Goal: Information Seeking & Learning: Check status

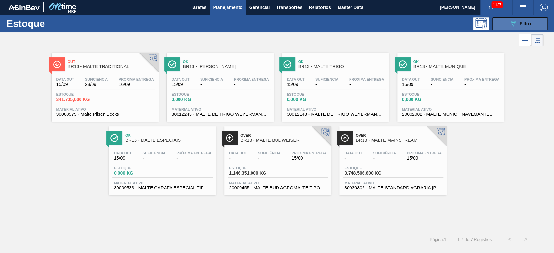
click at [521, 23] on span "Filtro" at bounding box center [525, 23] width 11 height 5
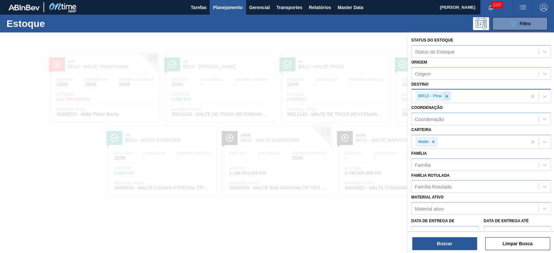
click at [445, 95] on icon at bounding box center [446, 96] width 5 height 5
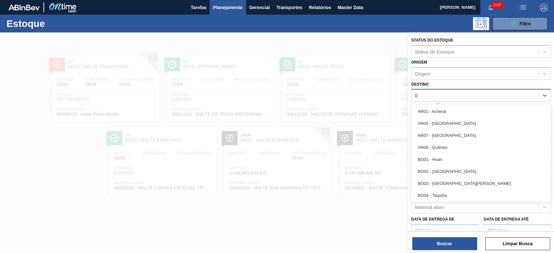
type input "03"
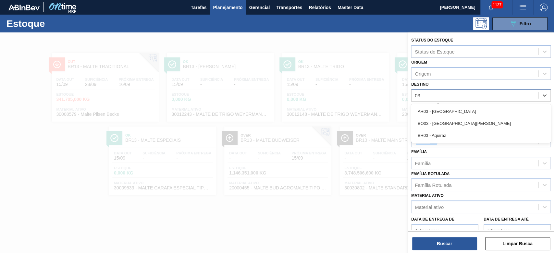
click at [434, 139] on div "BR03 - Aquiraz" at bounding box center [481, 135] width 140 height 12
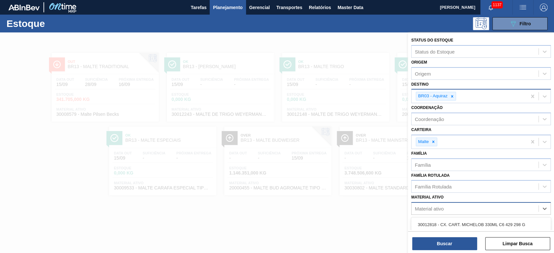
click at [434, 210] on div "Material ativo" at bounding box center [429, 209] width 29 height 6
paste ativo "20006269"
type ativo "20006269"
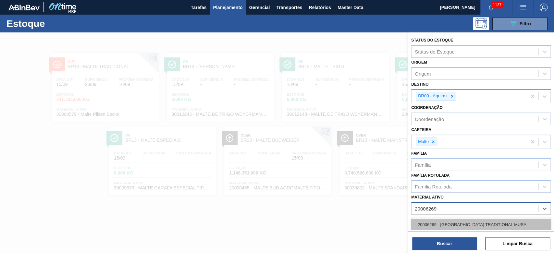
click at [438, 223] on div "20006269 - MALTA TRADITIONAL MUSA" at bounding box center [481, 225] width 140 height 12
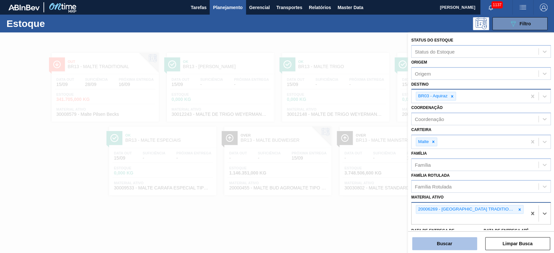
click at [434, 244] on button "Buscar" at bounding box center [444, 243] width 65 height 13
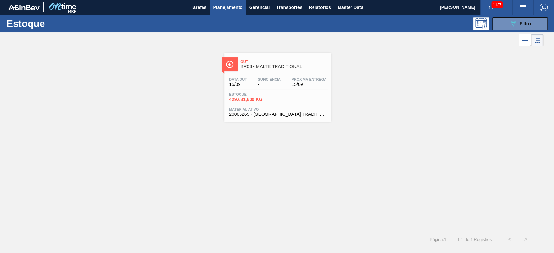
click at [273, 75] on div "Data out 15/09 Suficiência - Próxima Entrega 15/09 Estoque 429.681,600 KG Mater…" at bounding box center [277, 96] width 107 height 44
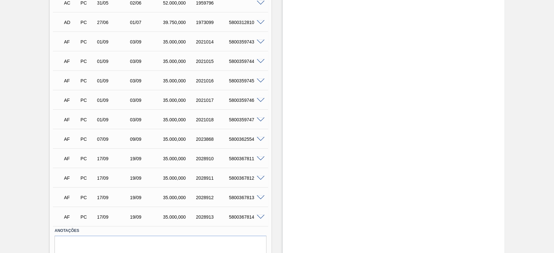
scroll to position [357, 0]
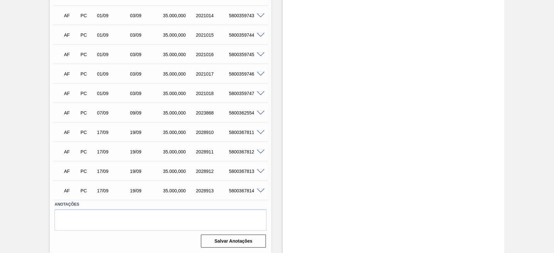
click at [260, 134] on span at bounding box center [261, 132] width 8 height 5
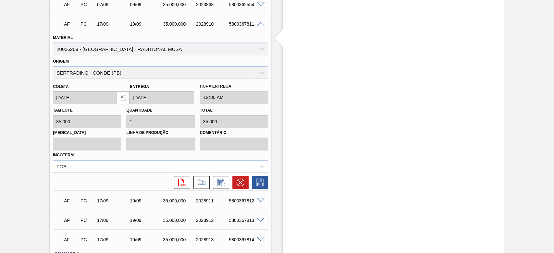
scroll to position [514, 0]
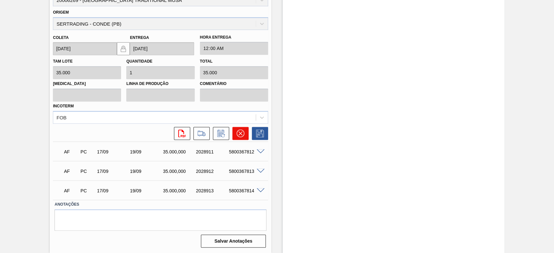
click at [238, 133] on icon at bounding box center [241, 133] width 8 height 8
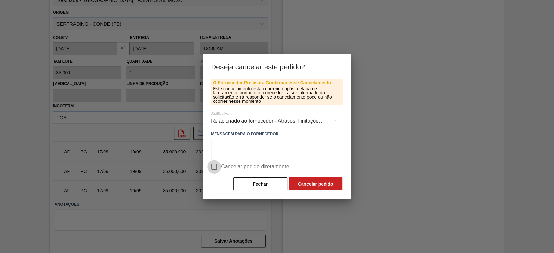
click at [215, 166] on input "Cancelar pedido diretamente" at bounding box center [214, 167] width 14 height 14
checkbox input "true"
click at [337, 187] on button "Cancelar pedido" at bounding box center [315, 183] width 54 height 13
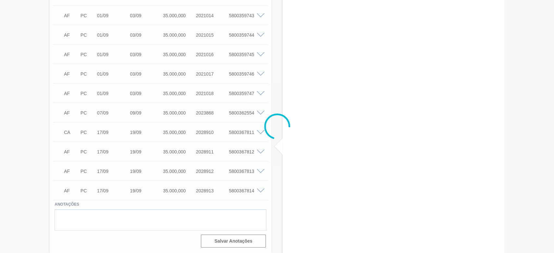
scroll to position [357, 0]
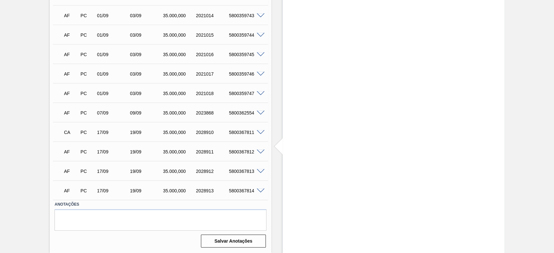
click at [260, 150] on span at bounding box center [261, 152] width 8 height 5
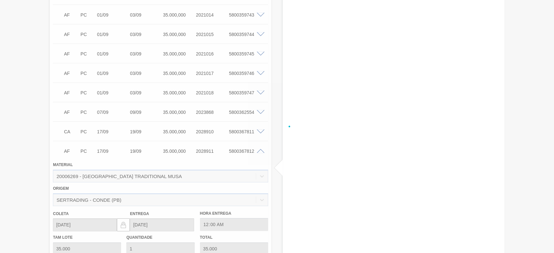
scroll to position [514, 0]
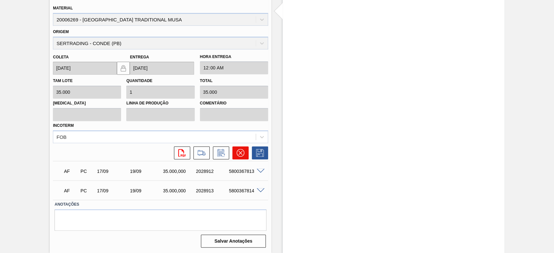
click at [240, 150] on icon at bounding box center [241, 153] width 8 height 8
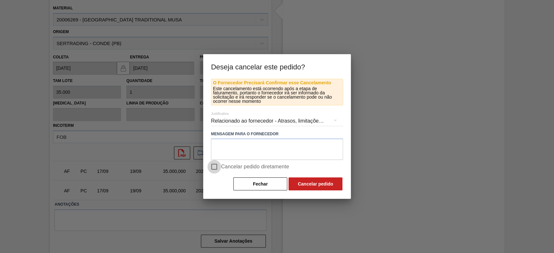
click at [215, 166] on input "Cancelar pedido diretamente" at bounding box center [214, 167] width 14 height 14
checkbox input "true"
click at [319, 182] on button "Cancelar pedido" at bounding box center [315, 183] width 54 height 13
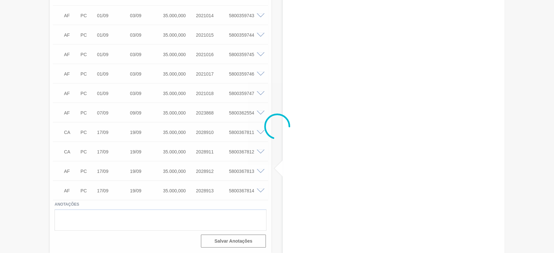
scroll to position [357, 0]
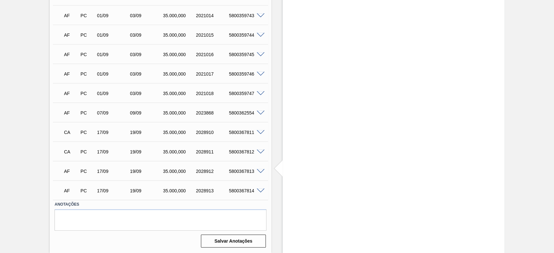
click at [260, 171] on span at bounding box center [261, 171] width 8 height 5
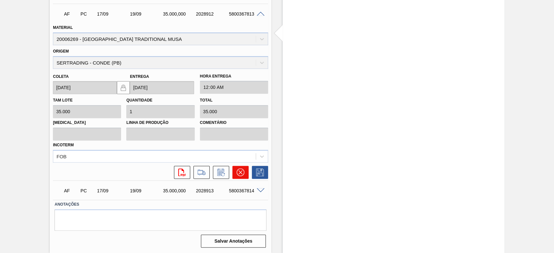
click at [241, 173] on icon at bounding box center [241, 172] width 8 height 8
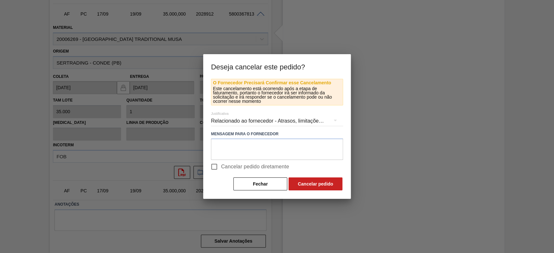
click at [214, 166] on input "Cancelar pedido diretamente" at bounding box center [214, 167] width 14 height 14
checkbox input "true"
click at [332, 187] on button "Cancelar pedido" at bounding box center [315, 183] width 54 height 13
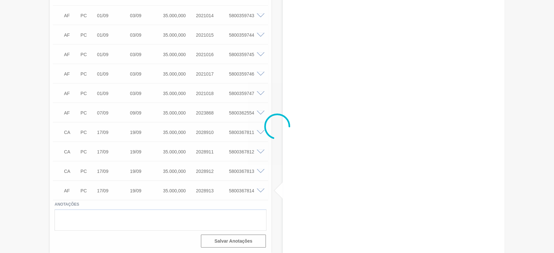
scroll to position [357, 0]
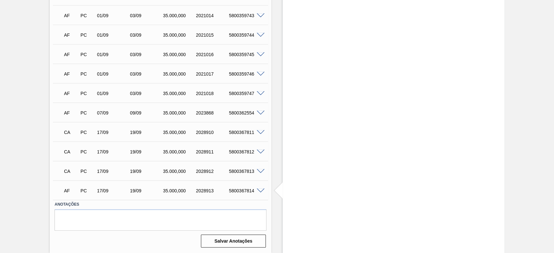
click at [261, 191] on span at bounding box center [261, 191] width 8 height 5
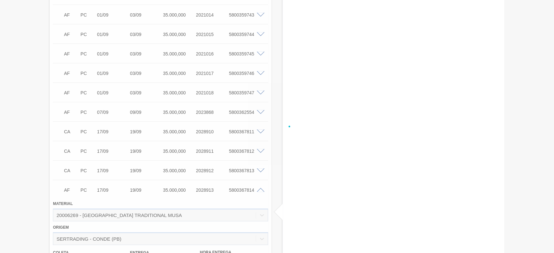
scroll to position [514, 0]
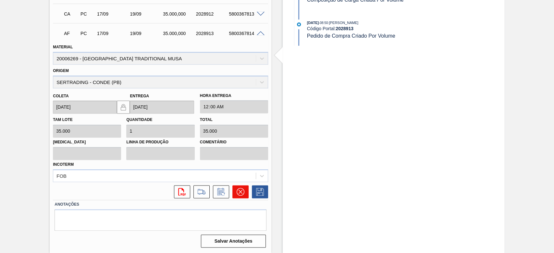
click at [239, 190] on icon at bounding box center [241, 192] width 8 height 8
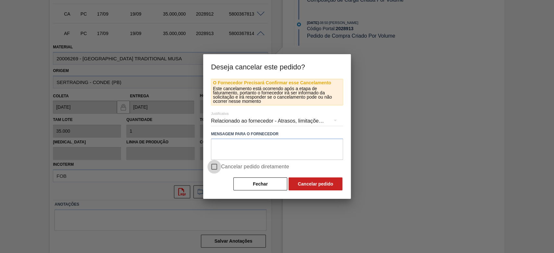
click at [216, 167] on input "Cancelar pedido diretamente" at bounding box center [214, 167] width 14 height 14
checkbox input "true"
click at [318, 186] on button "Cancelar pedido" at bounding box center [315, 183] width 54 height 13
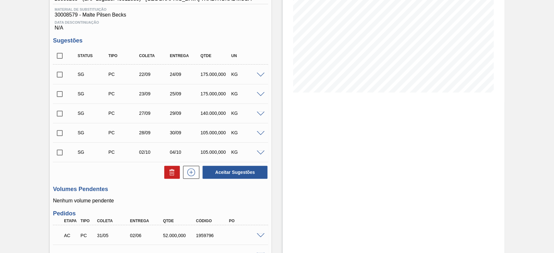
scroll to position [0, 0]
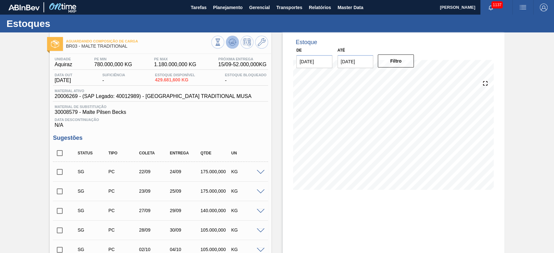
click at [233, 45] on icon at bounding box center [232, 42] width 8 height 8
click at [223, 9] on span "Planejamento" at bounding box center [228, 8] width 30 height 8
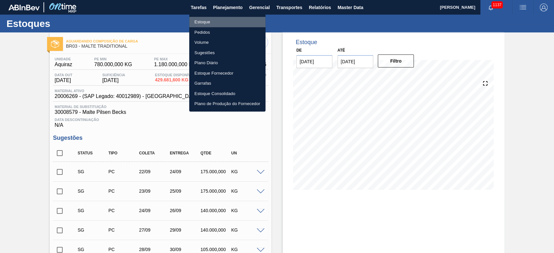
click at [205, 20] on li "Estoque" at bounding box center [227, 22] width 76 height 10
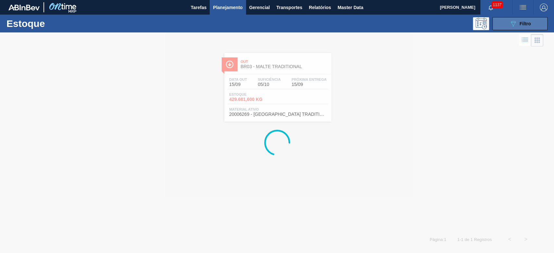
click at [531, 25] on button "089F7B8B-B2A5-4AFE-B5C0-19BA573D28AC Filtro" at bounding box center [519, 23] width 55 height 13
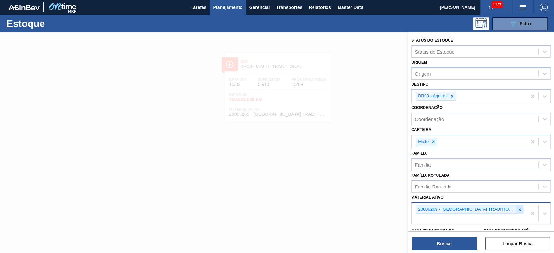
click at [517, 208] on icon at bounding box center [519, 209] width 5 height 5
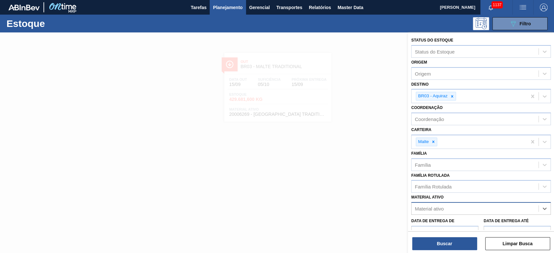
paste ativo "20006269"
type ativo "20006269"
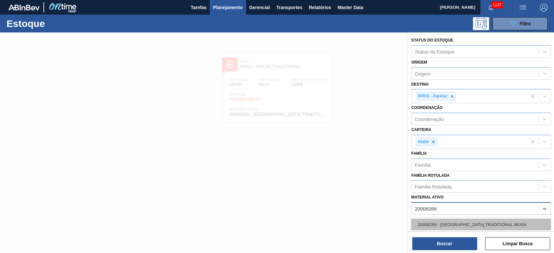
click at [453, 225] on div "20006269 - MALTA TRADITIONAL MUSA" at bounding box center [481, 225] width 140 height 12
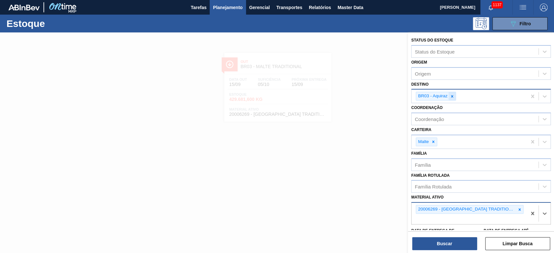
click at [451, 95] on icon at bounding box center [452, 96] width 2 height 2
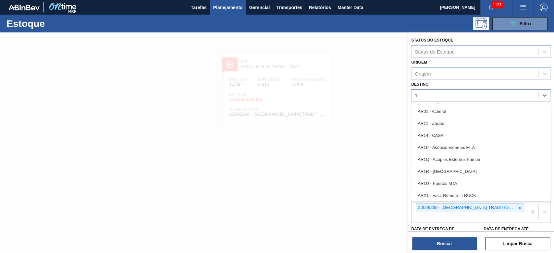
type input "18"
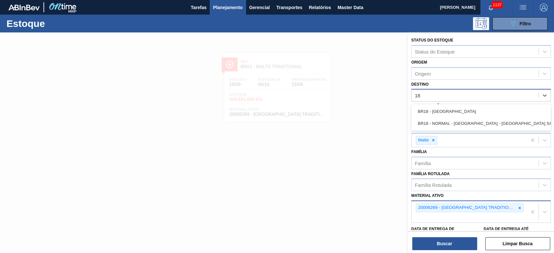
click at [441, 111] on div "BR18 - Pernambuco" at bounding box center [481, 111] width 140 height 12
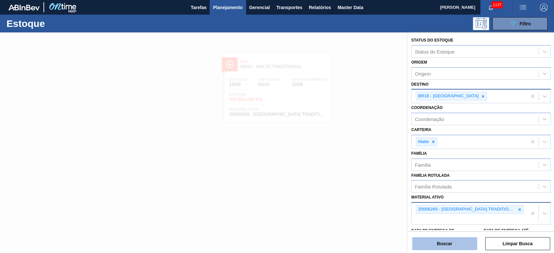
click at [437, 240] on button "Buscar" at bounding box center [444, 243] width 65 height 13
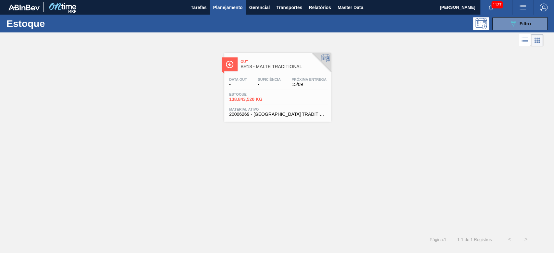
click at [270, 97] on span "138.843,520 KG" at bounding box center [251, 99] width 45 height 5
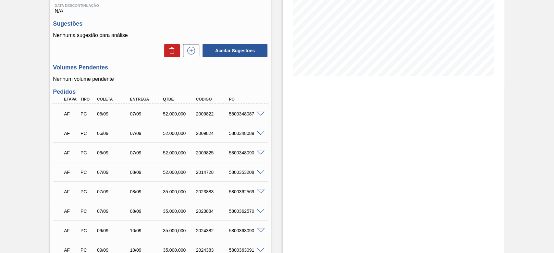
scroll to position [71, 0]
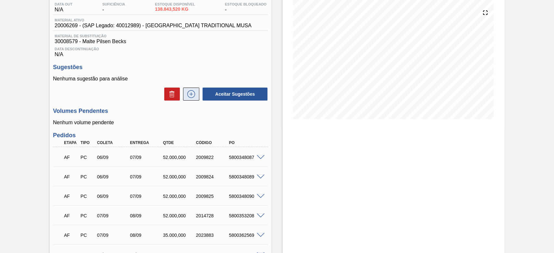
click at [188, 100] on button at bounding box center [191, 94] width 16 height 13
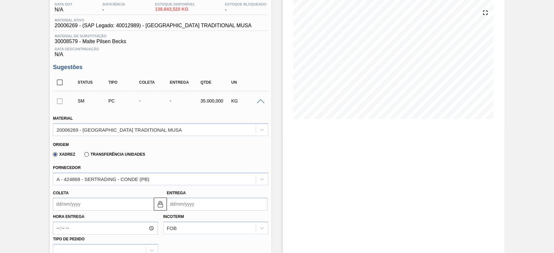
scroll to position [157, 0]
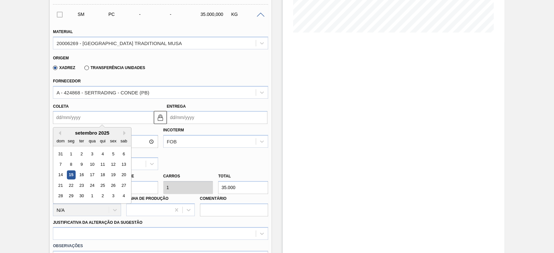
click at [55, 118] on input "Coleta" at bounding box center [103, 117] width 101 height 13
click at [81, 175] on div "16" at bounding box center [81, 175] width 9 height 9
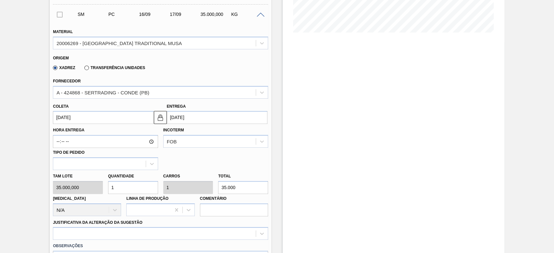
type input "[DATE]"
click at [63, 194] on div "Tam lote 35.000,000 Quantidade 1 Carros 1 Total 35.000 Doca N/A Linha de Produç…" at bounding box center [160, 193] width 220 height 46
type input "4"
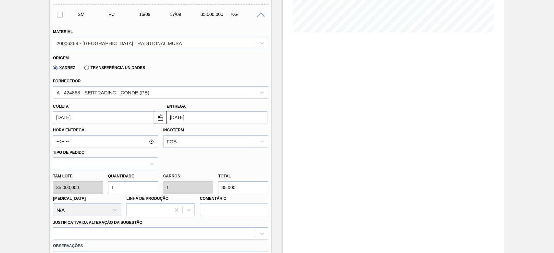
type input "140.000"
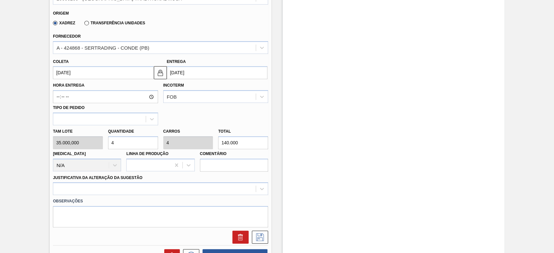
scroll to position [244, 0]
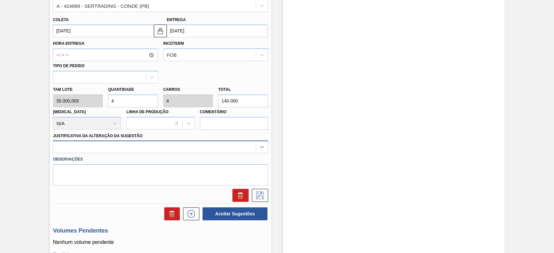
type input "4"
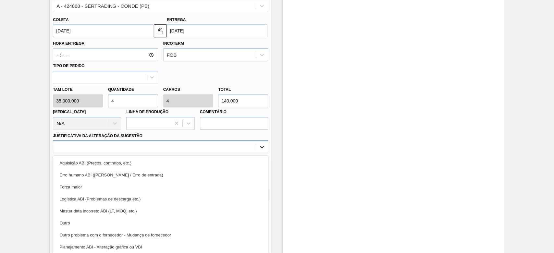
click at [263, 149] on div at bounding box center [262, 147] width 12 height 12
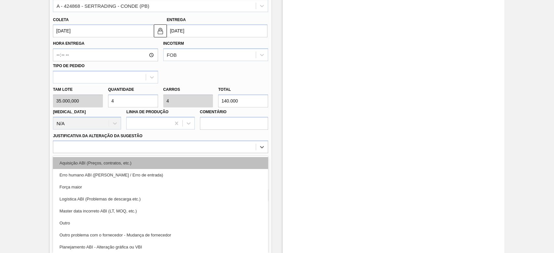
scroll to position [248, 0]
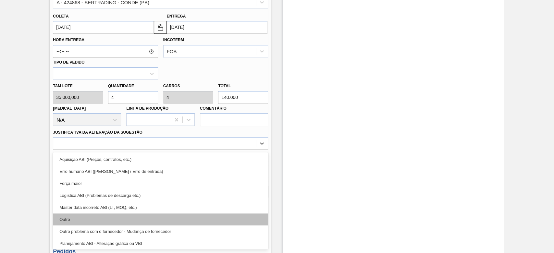
click at [79, 221] on div "Outro" at bounding box center [160, 220] width 215 height 12
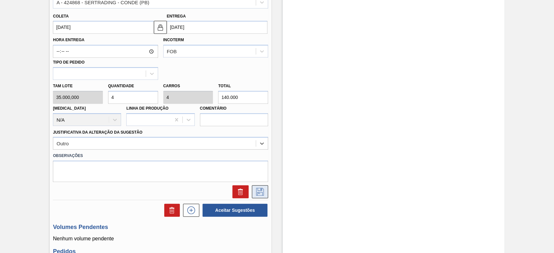
click at [257, 190] on icon at bounding box center [260, 192] width 10 height 8
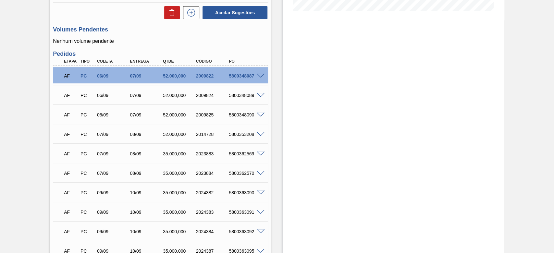
scroll to position [118, 0]
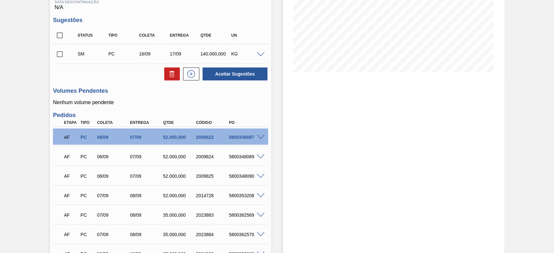
click at [57, 56] on input "checkbox" at bounding box center [60, 54] width 14 height 14
click at [239, 74] on button "Aceitar Sugestões" at bounding box center [234, 73] width 65 height 13
checkbox input "false"
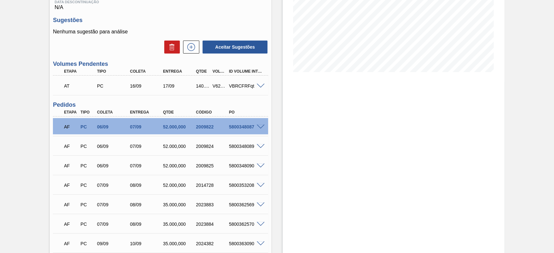
scroll to position [0, 0]
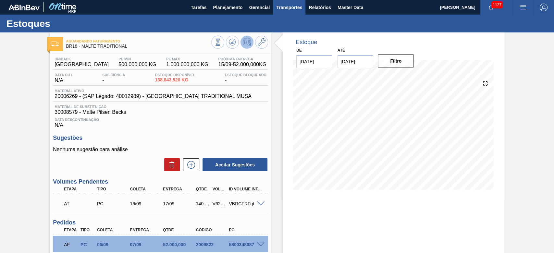
click at [279, 7] on span "Transportes" at bounding box center [289, 8] width 26 height 8
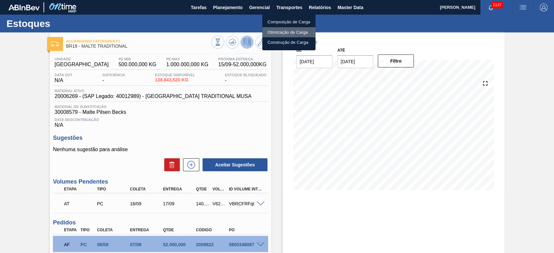
click at [275, 30] on li "Otimização de Carga" at bounding box center [288, 32] width 53 height 10
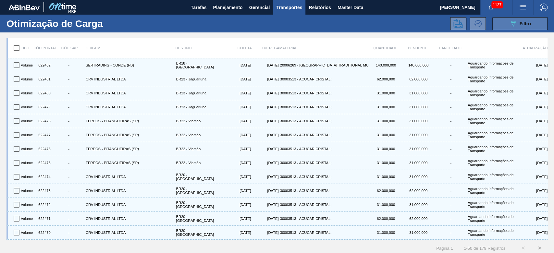
click at [521, 21] on span "Filtro" at bounding box center [525, 23] width 11 height 5
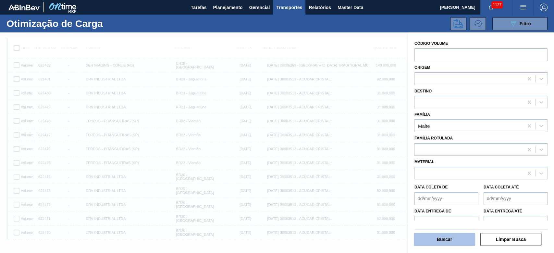
click at [439, 234] on button "Buscar" at bounding box center [444, 239] width 61 height 13
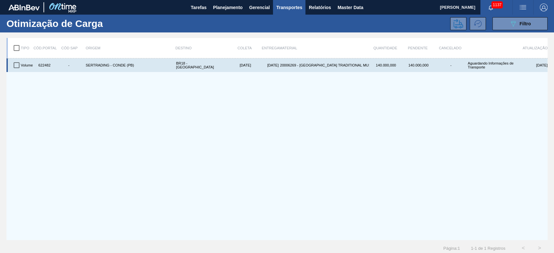
click at [14, 64] on input "checkbox" at bounding box center [17, 65] width 14 height 14
checkbox input "true"
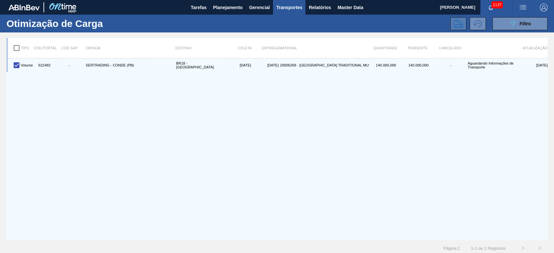
click at [454, 22] on icon at bounding box center [458, 24] width 10 height 10
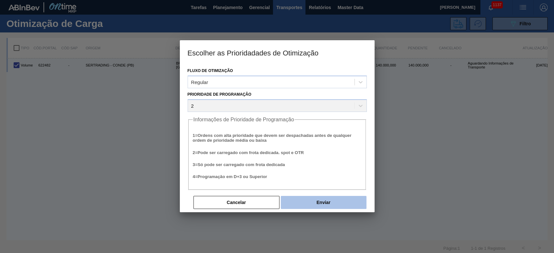
click at [326, 201] on button "Enviar" at bounding box center [324, 202] width 86 height 13
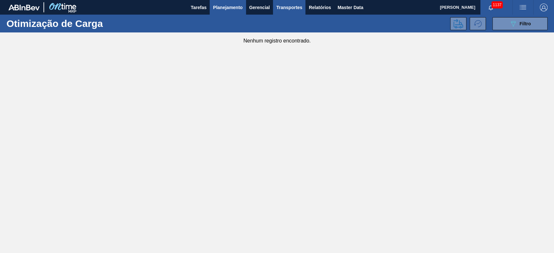
click at [221, 7] on span "Planejamento" at bounding box center [228, 8] width 30 height 8
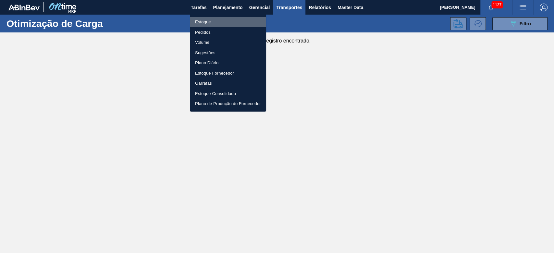
click at [202, 22] on li "Estoque" at bounding box center [228, 22] width 76 height 10
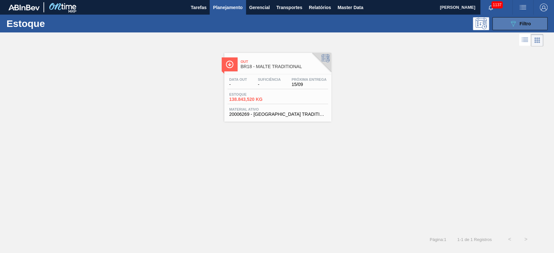
click at [529, 26] on span "Filtro" at bounding box center [525, 23] width 11 height 5
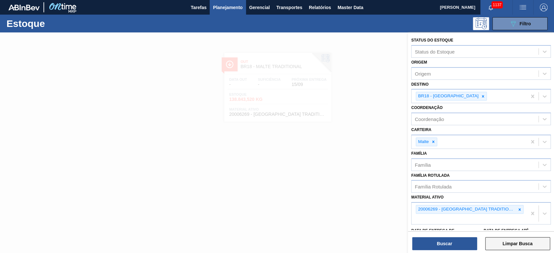
click at [523, 243] on button "Limpar Busca" at bounding box center [517, 243] width 65 height 13
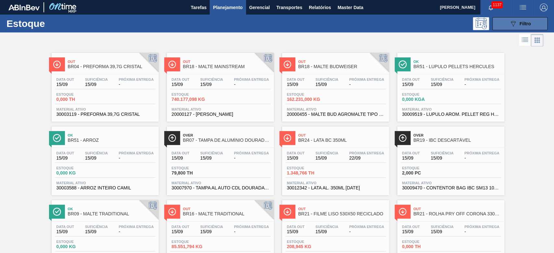
click at [515, 24] on icon "089F7B8B-B2A5-4AFE-B5C0-19BA573D28AC" at bounding box center [513, 24] width 8 height 8
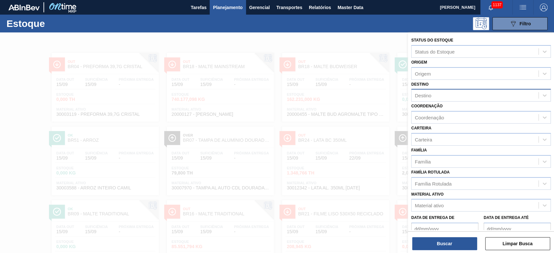
click at [432, 97] on div "Destino" at bounding box center [474, 95] width 127 height 9
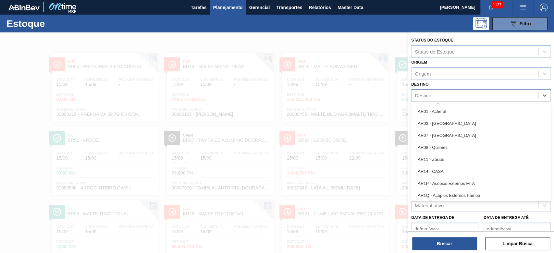
type input "11"
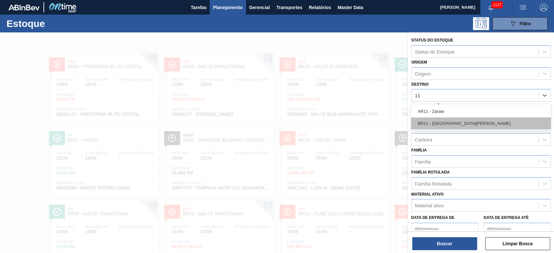
click at [444, 124] on div "BR11 - [GEOGRAPHIC_DATA][PERSON_NAME]" at bounding box center [481, 123] width 140 height 12
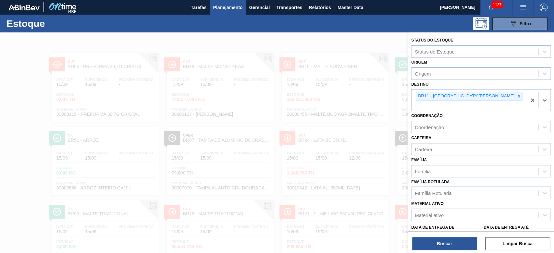
click at [425, 146] on div "Carteira" at bounding box center [423, 149] width 17 height 6
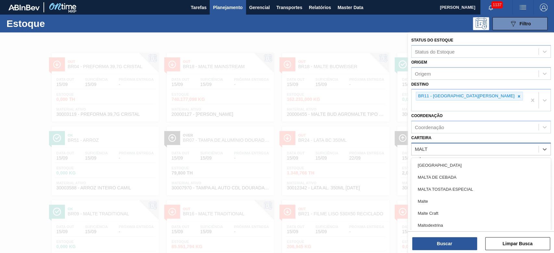
type input "MALTE"
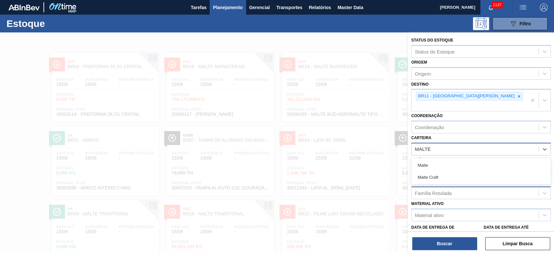
drag, startPoint x: 431, startPoint y: 157, endPoint x: 426, endPoint y: 186, distance: 29.7
click at [431, 159] on div "Malte" at bounding box center [481, 165] width 140 height 12
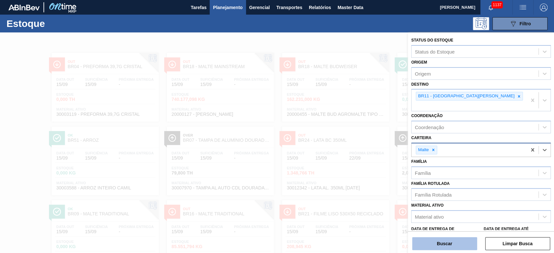
click at [433, 244] on button "Buscar" at bounding box center [444, 243] width 65 height 13
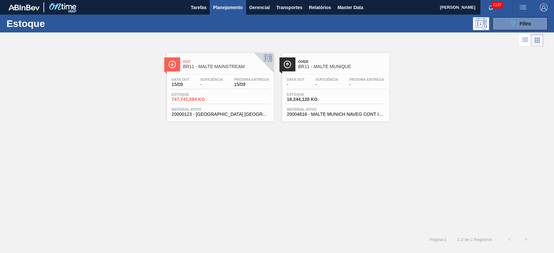
click at [217, 89] on div "Data out 15/09 Suficiência - Próxima Entrega 15/09" at bounding box center [220, 84] width 101 height 12
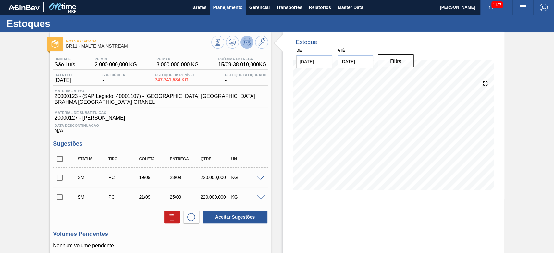
click at [226, 9] on span "Planejamento" at bounding box center [228, 8] width 30 height 8
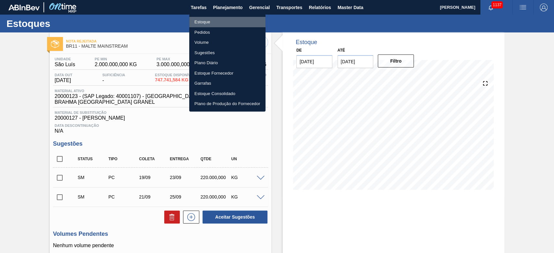
click at [208, 23] on li "Estoque" at bounding box center [227, 22] width 76 height 10
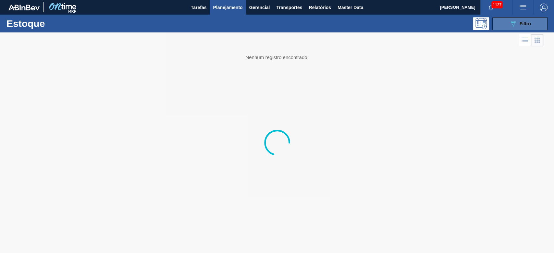
click at [519, 27] on button "089F7B8B-B2A5-4AFE-B5C0-19BA573D28AC Filtro" at bounding box center [519, 23] width 55 height 13
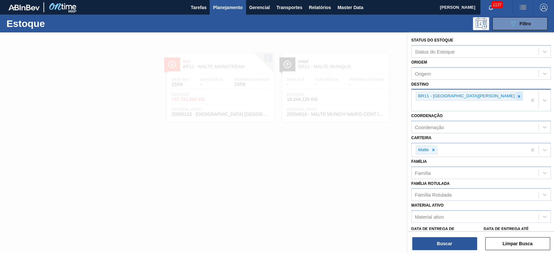
click at [517, 98] on icon at bounding box center [519, 96] width 5 height 5
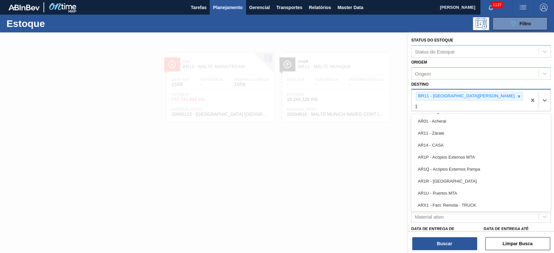
type input "17"
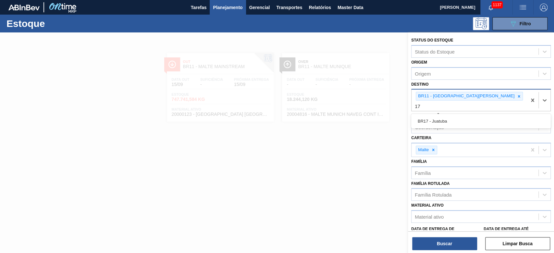
drag, startPoint x: 442, startPoint y: 116, endPoint x: 449, endPoint y: 108, distance: 11.0
click at [442, 116] on div "BR17 - Juatuba" at bounding box center [481, 121] width 140 height 12
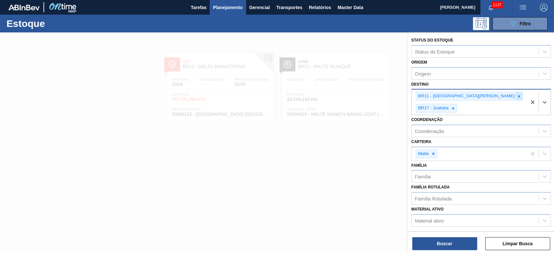
click at [517, 95] on icon at bounding box center [519, 96] width 5 height 5
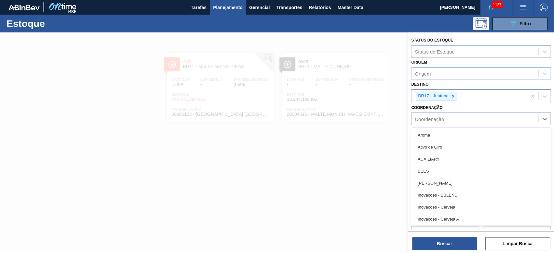
click at [431, 118] on div "Coordenação" at bounding box center [429, 119] width 29 height 6
type input "DES"
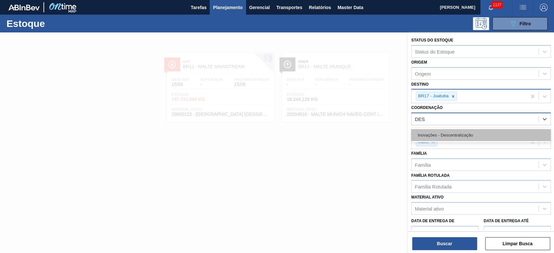
click at [433, 131] on div "Inovações - Descentralização" at bounding box center [481, 135] width 140 height 12
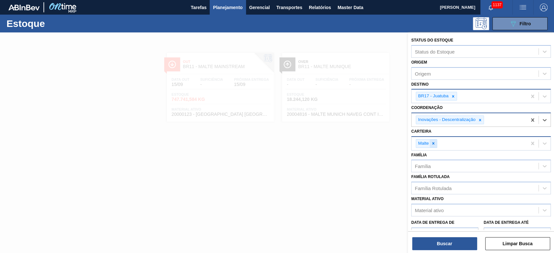
click at [435, 144] on icon at bounding box center [433, 143] width 5 height 5
click at [433, 240] on button "Buscar" at bounding box center [444, 243] width 65 height 13
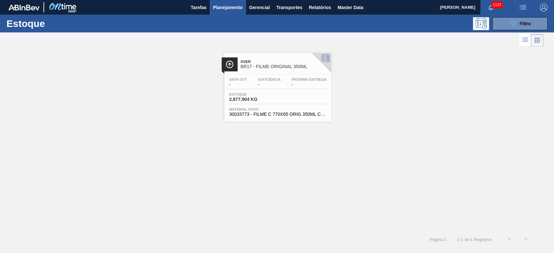
click at [251, 96] on span "Estoque" at bounding box center [251, 94] width 45 height 4
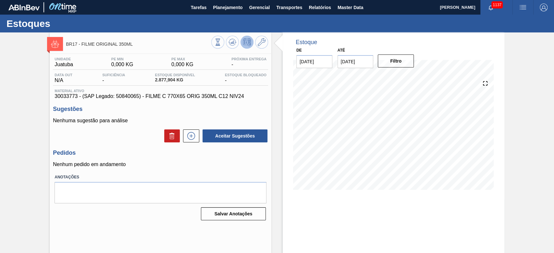
click at [66, 95] on span "30033773 - (SAP Legado: 50840065) - FILME C 770X65 ORIG 350ML C12 NIV24" at bounding box center [161, 96] width 212 height 6
copy span "30033773"
drag, startPoint x: 242, startPoint y: 98, endPoint x: 146, endPoint y: 99, distance: 96.4
click at [146, 99] on span "30033773 - (SAP Legado: 50840065) - FILME C 770X65 ORIG 350ML C12 NIV24" at bounding box center [161, 96] width 212 height 6
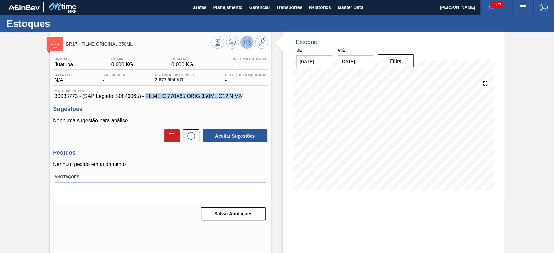
copy span "FILME C 770X65 ORIG 350ML C12 NIV2"
click at [241, 96] on span "30033773 - (SAP Legado: 50840065) - FILME C 770X65 ORIG 350ML C12 NIV24" at bounding box center [161, 96] width 212 height 6
drag, startPoint x: 243, startPoint y: 98, endPoint x: 146, endPoint y: 99, distance: 97.0
click at [146, 99] on span "30033773 - (SAP Legado: 50840065) - FILME C 770X65 ORIG 350ML C12 NIV24" at bounding box center [161, 96] width 212 height 6
copy span "FILME C 770X65 ORIG 350ML C12 NIV24"
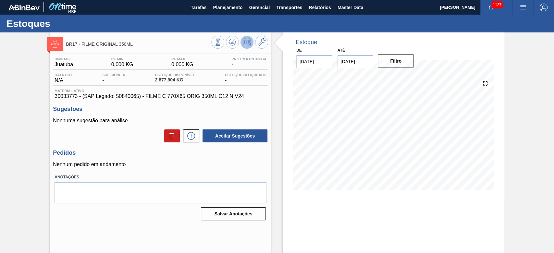
click at [126, 98] on span "30033773 - (SAP Legado: 50840065) - FILME C 770X65 ORIG 350ML C12 NIV24" at bounding box center [161, 96] width 212 height 6
copy span "50840065"
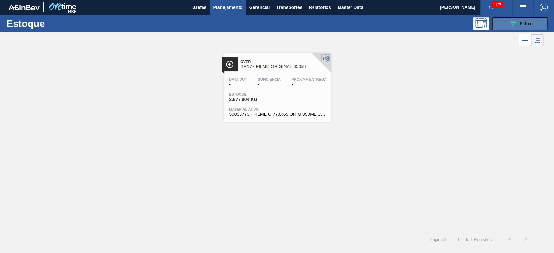
click at [507, 25] on button "089F7B8B-B2A5-4AFE-B5C0-19BA573D28AC Filtro" at bounding box center [519, 23] width 55 height 13
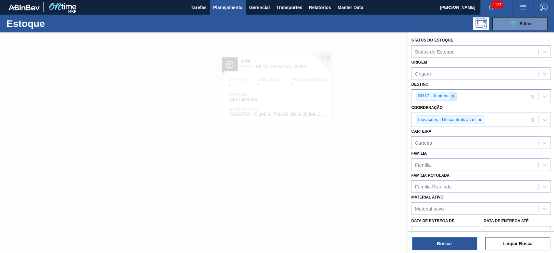
click at [454, 95] on icon at bounding box center [453, 96] width 5 height 5
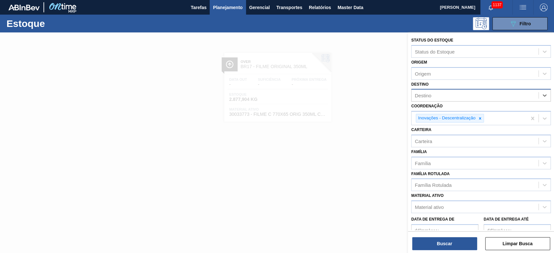
type input "11"
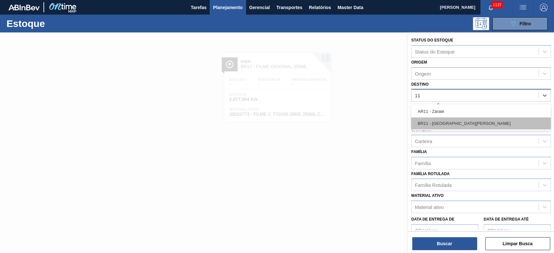
click at [446, 124] on div "BR11 - [GEOGRAPHIC_DATA][PERSON_NAME]" at bounding box center [481, 123] width 140 height 12
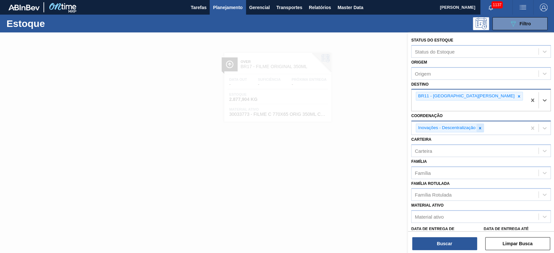
click at [481, 126] on icon at bounding box center [480, 128] width 5 height 5
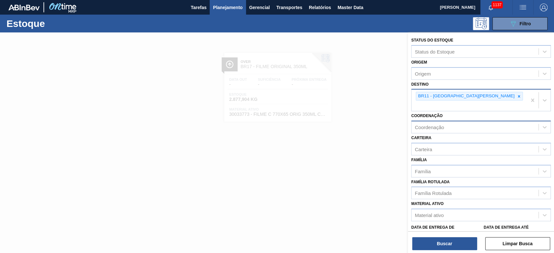
click at [426, 134] on div "Carteira Carteira" at bounding box center [481, 144] width 140 height 22
click at [426, 144] on div "Carteira" at bounding box center [474, 148] width 127 height 9
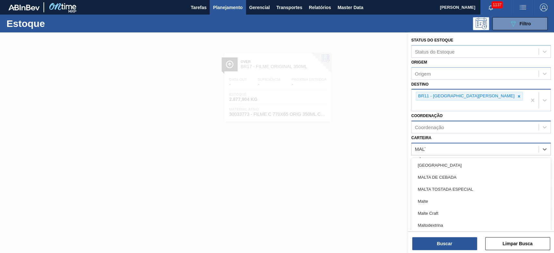
type input "MALTE"
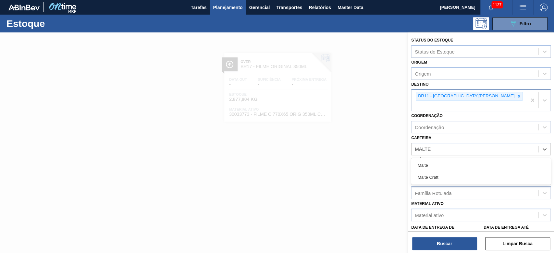
drag, startPoint x: 427, startPoint y: 155, endPoint x: 428, endPoint y: 183, distance: 27.6
click at [427, 159] on div "Malte" at bounding box center [481, 165] width 140 height 12
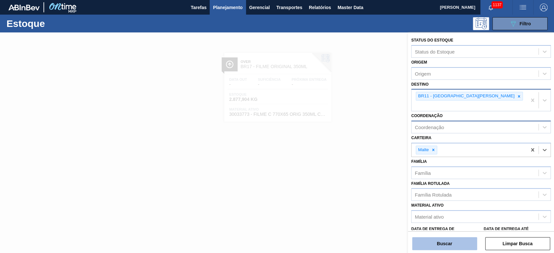
click at [438, 241] on button "Buscar" at bounding box center [444, 243] width 65 height 13
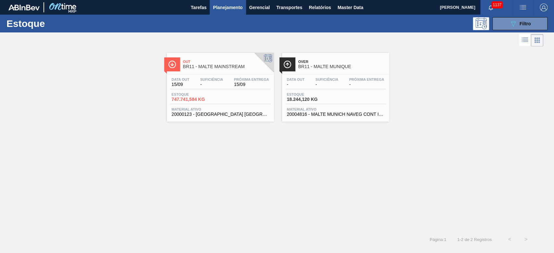
click at [188, 98] on span "747.741,584 KG" at bounding box center [194, 99] width 45 height 5
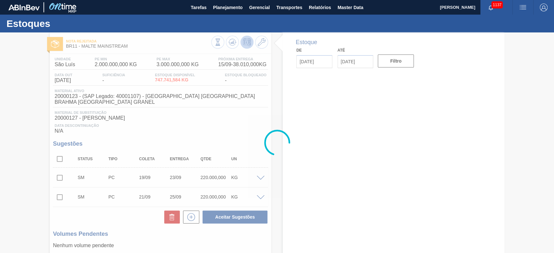
type input "[DATE]"
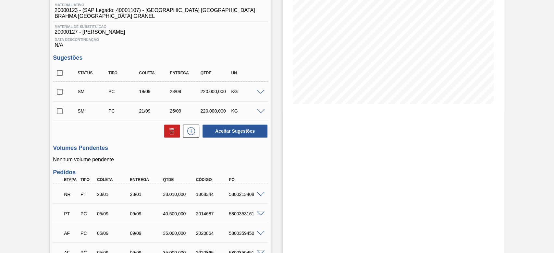
scroll to position [82, 0]
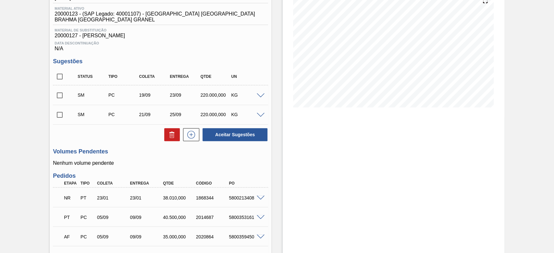
click at [59, 90] on input "checkbox" at bounding box center [60, 96] width 14 height 14
checkbox input "true"
click at [60, 109] on input "checkbox" at bounding box center [60, 115] width 14 height 14
checkbox input "true"
click at [238, 135] on button "Aceitar Sugestões" at bounding box center [234, 134] width 65 height 13
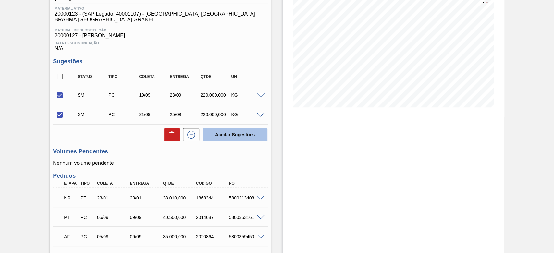
checkbox input "false"
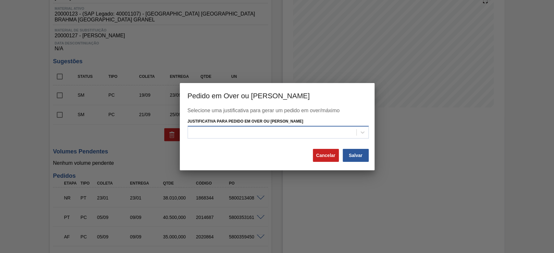
click at [225, 134] on div at bounding box center [272, 132] width 168 height 9
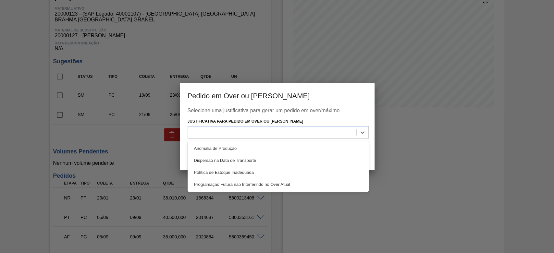
drag, startPoint x: 211, startPoint y: 147, endPoint x: 222, endPoint y: 150, distance: 11.5
click at [211, 147] on div "Anomalia de Produção" at bounding box center [278, 148] width 181 height 12
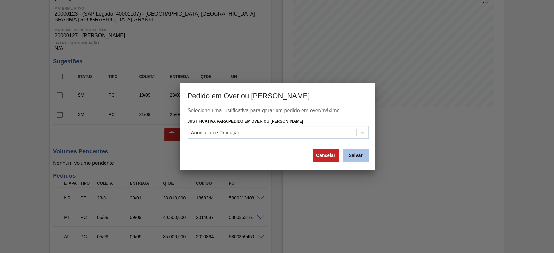
click at [361, 154] on button "Salvar" at bounding box center [356, 155] width 26 height 13
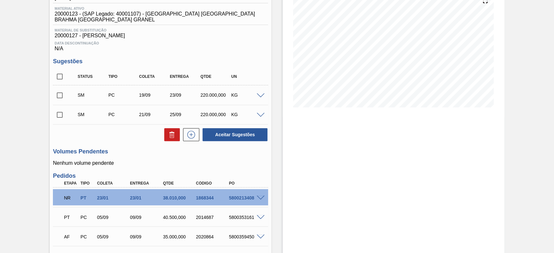
scroll to position [0, 0]
